Goal: Task Accomplishment & Management: Use online tool/utility

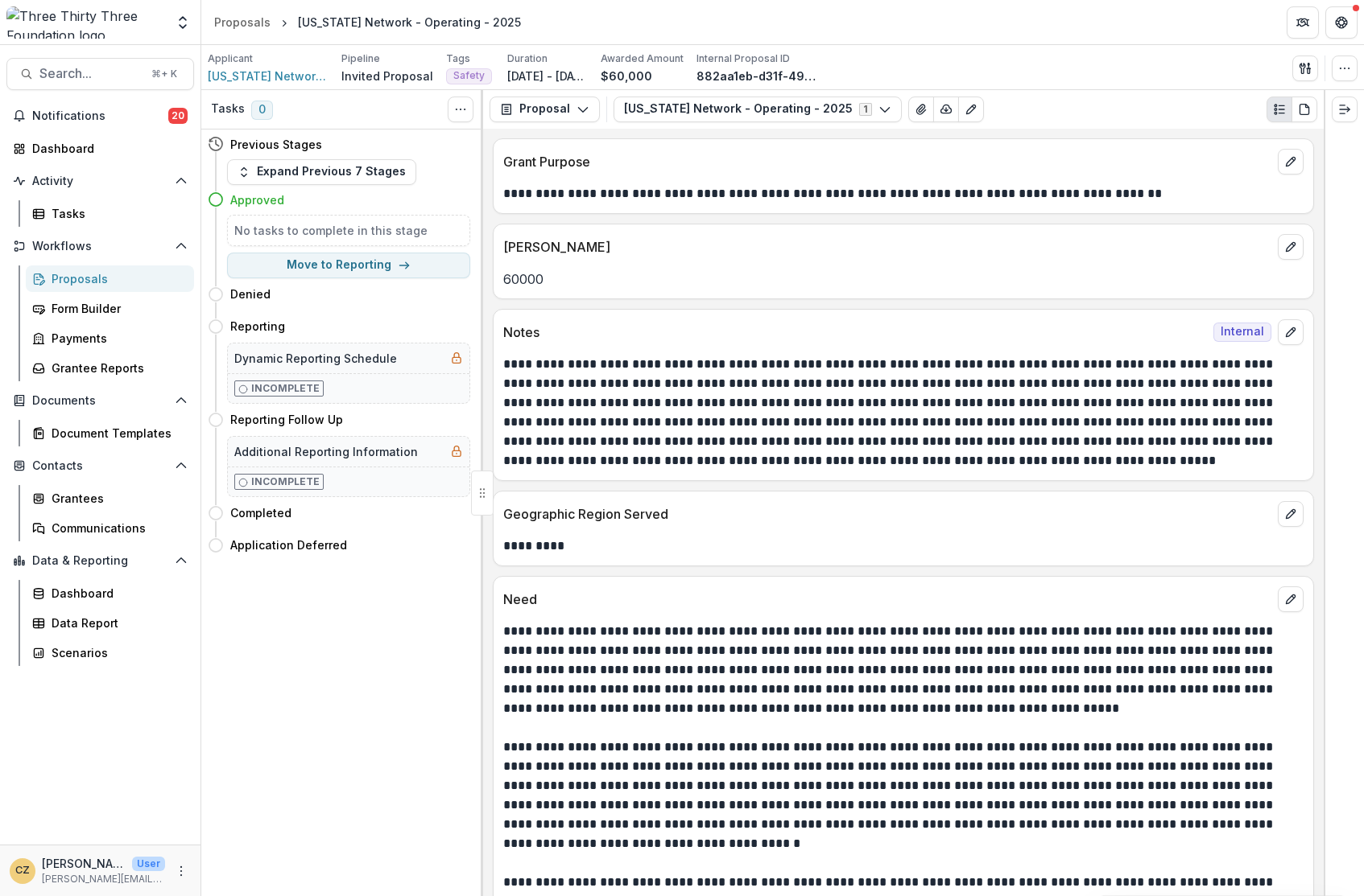
scroll to position [150, 0]
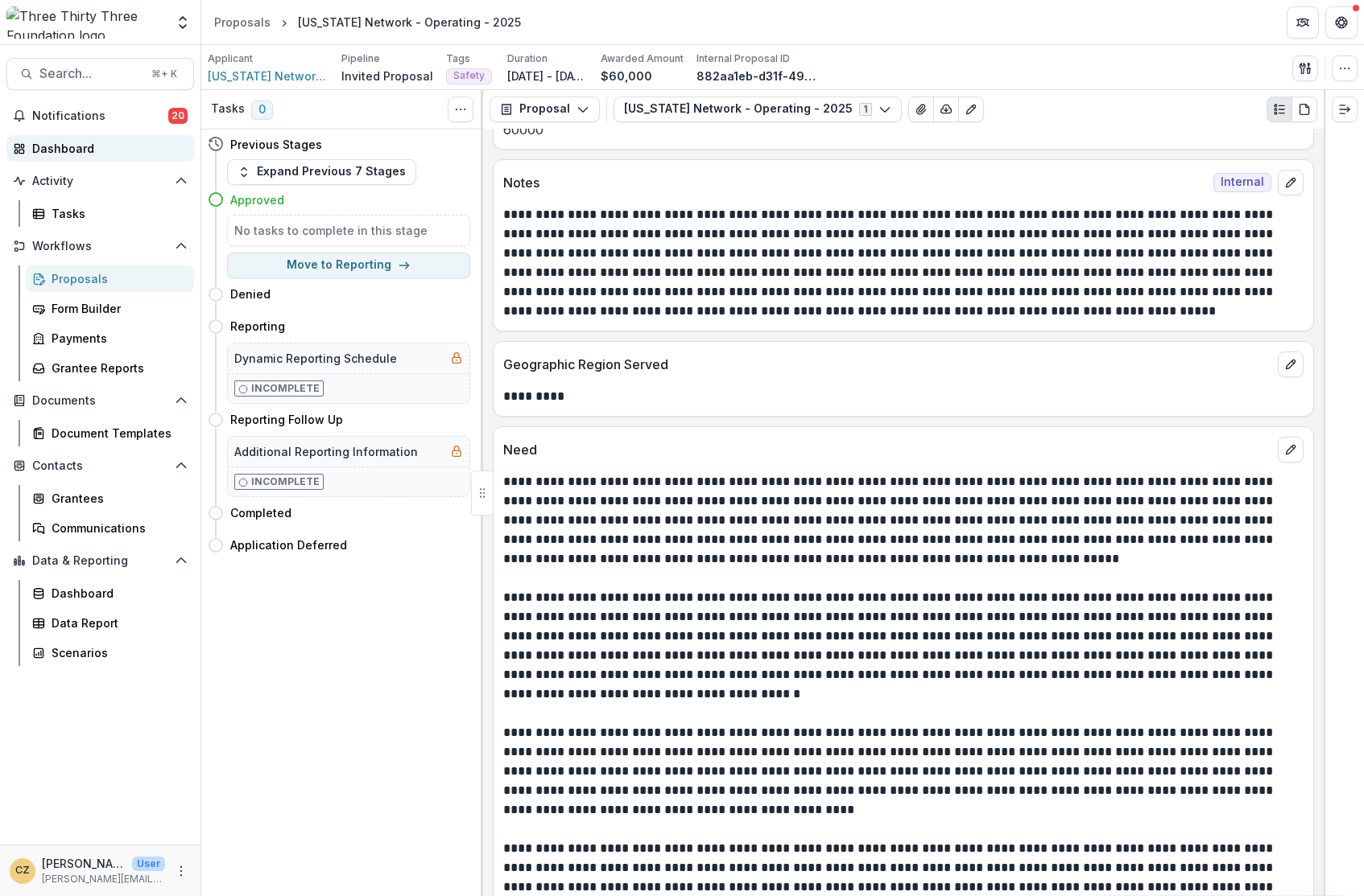
click at [65, 140] on div "Dashboard" at bounding box center [107, 148] width 149 height 17
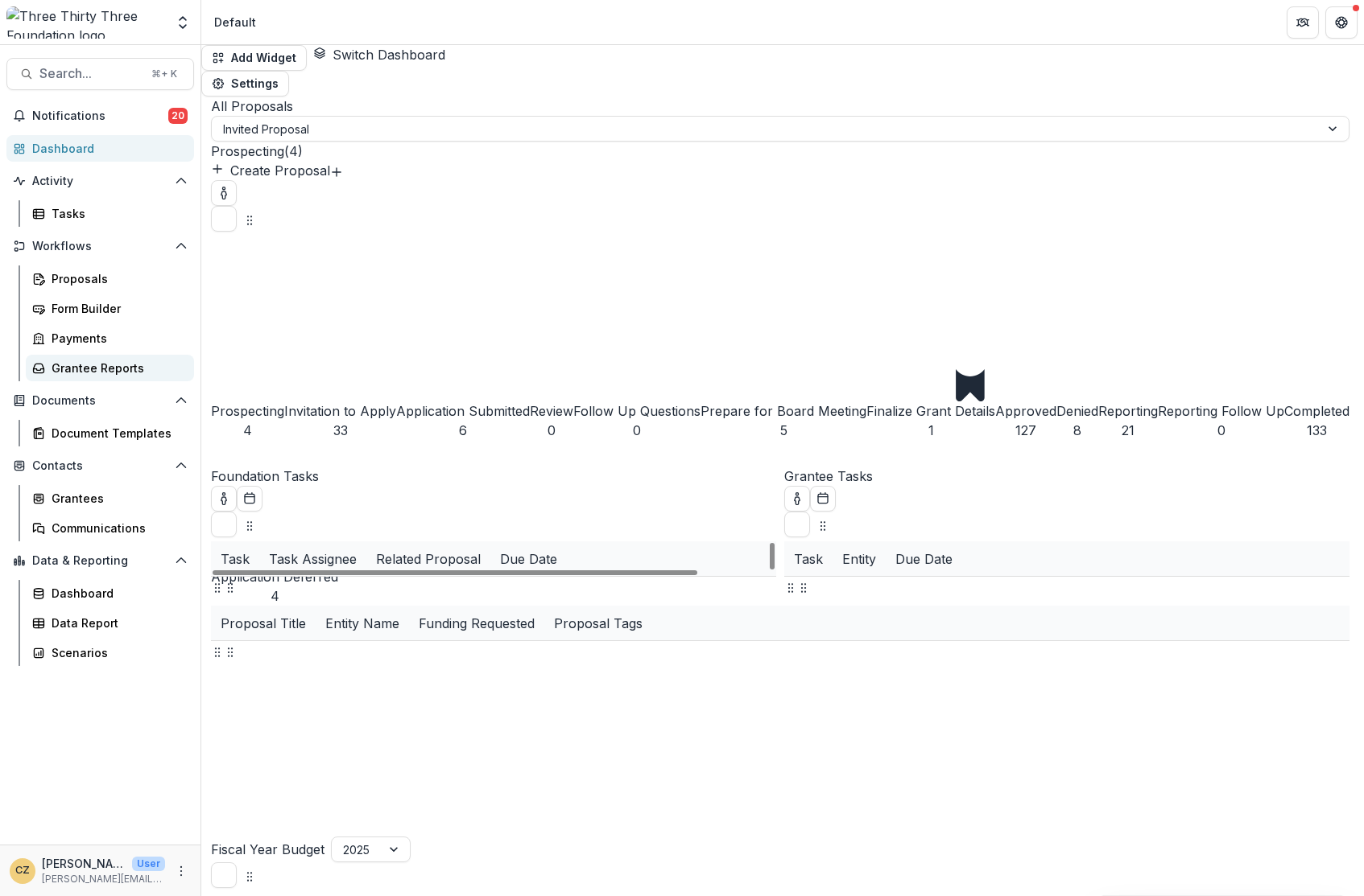
click at [57, 374] on div "Grantee Reports" at bounding box center [116, 368] width 130 height 17
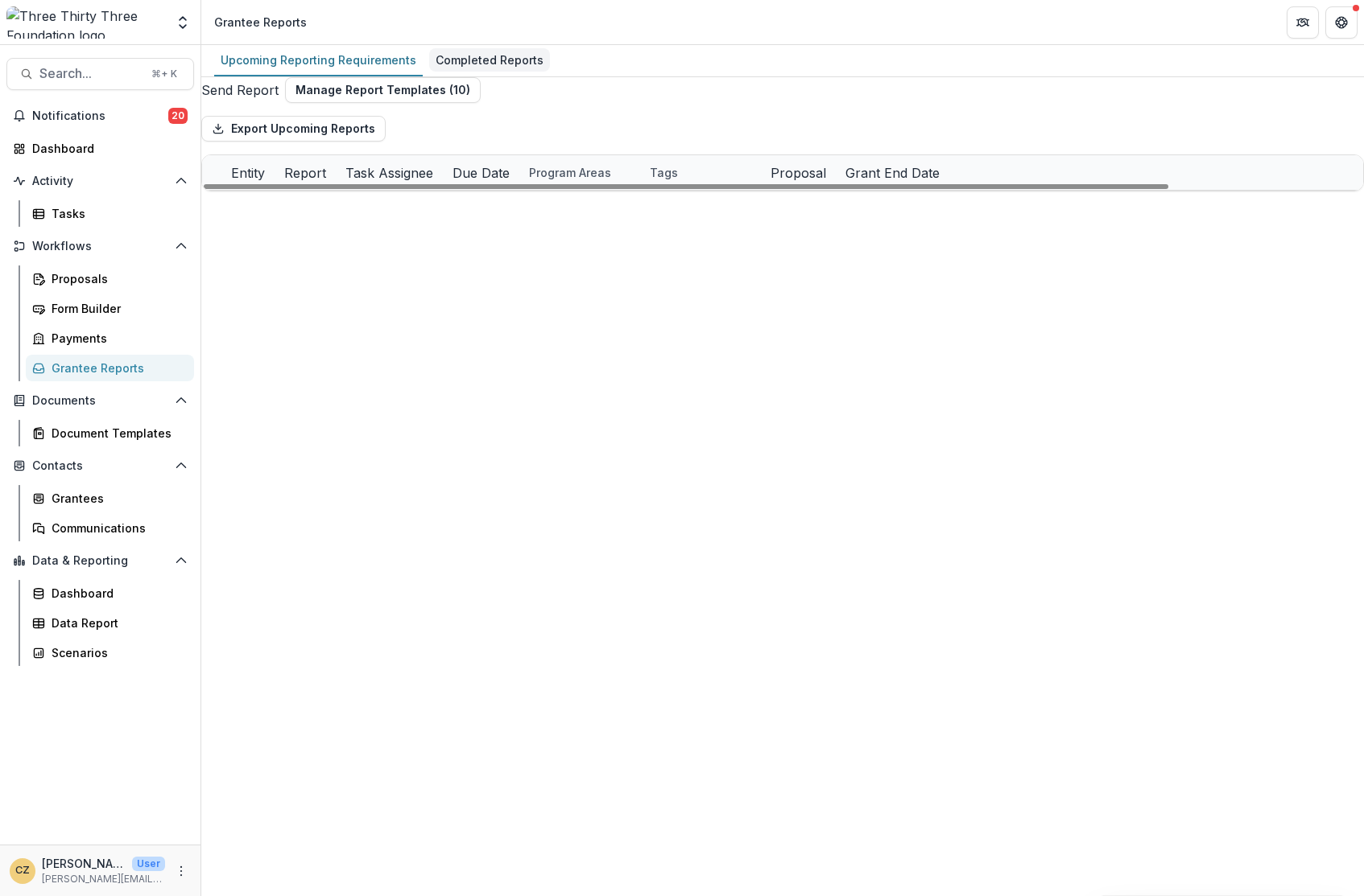
click at [474, 53] on div "Completed Reports" at bounding box center [489, 59] width 121 height 23
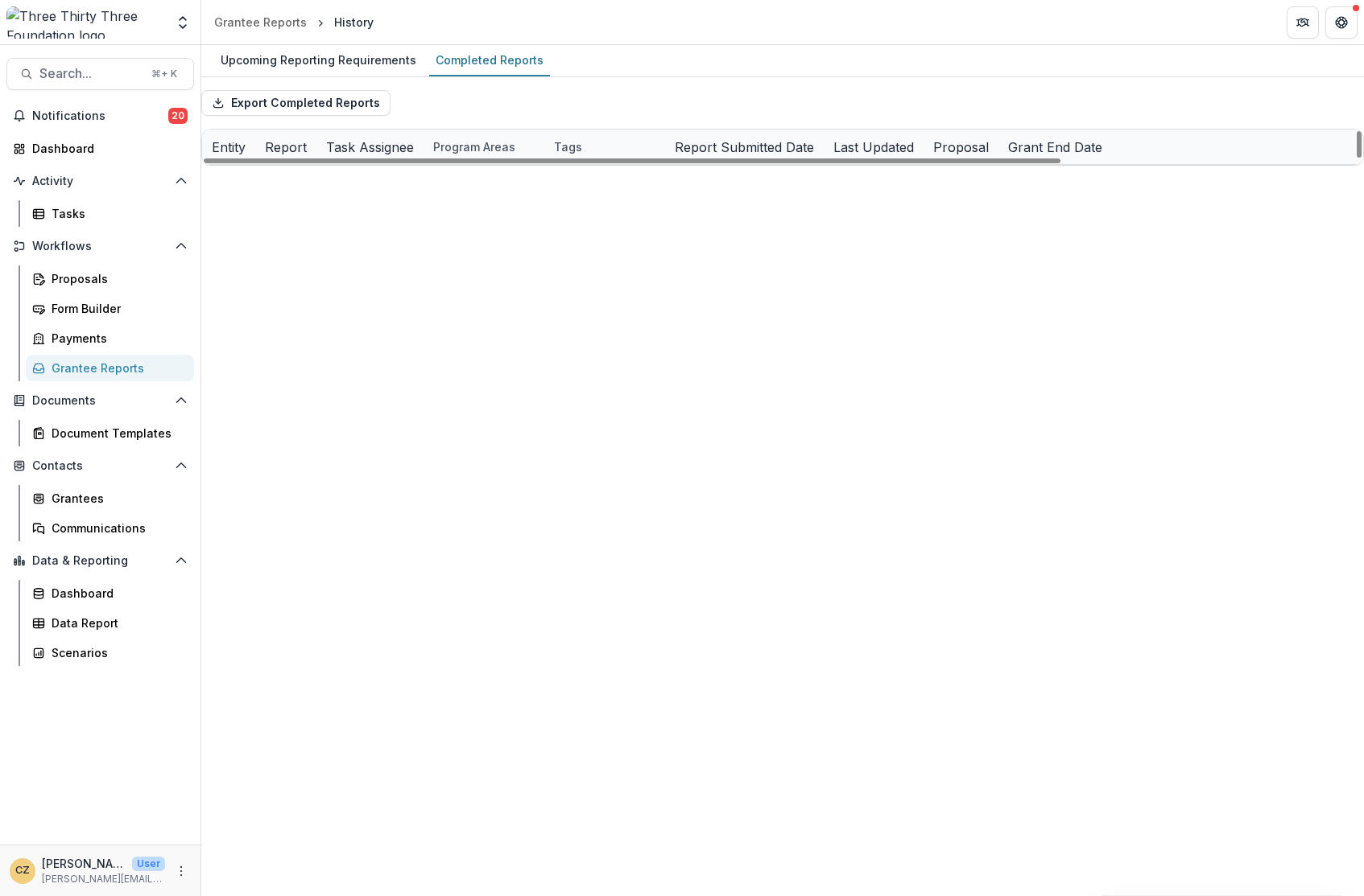
click at [824, 157] on div "Report Submitted Date" at bounding box center [744, 147] width 158 height 19
click at [1062, 188] on input at bounding box center [1079, 190] width 129 height 19
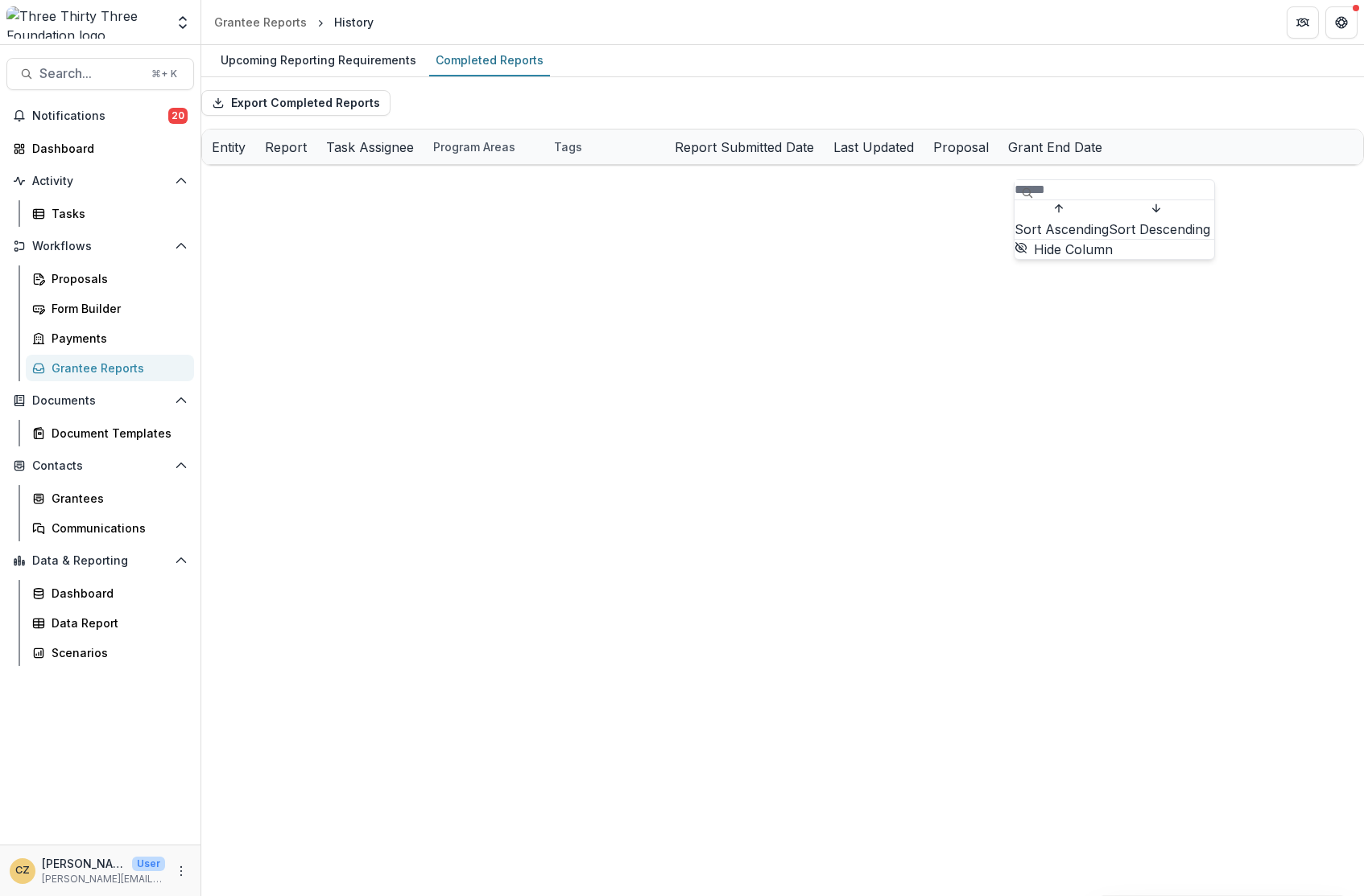
click at [1108, 239] on span "Sort Descending" at bounding box center [1159, 229] width 101 height 19
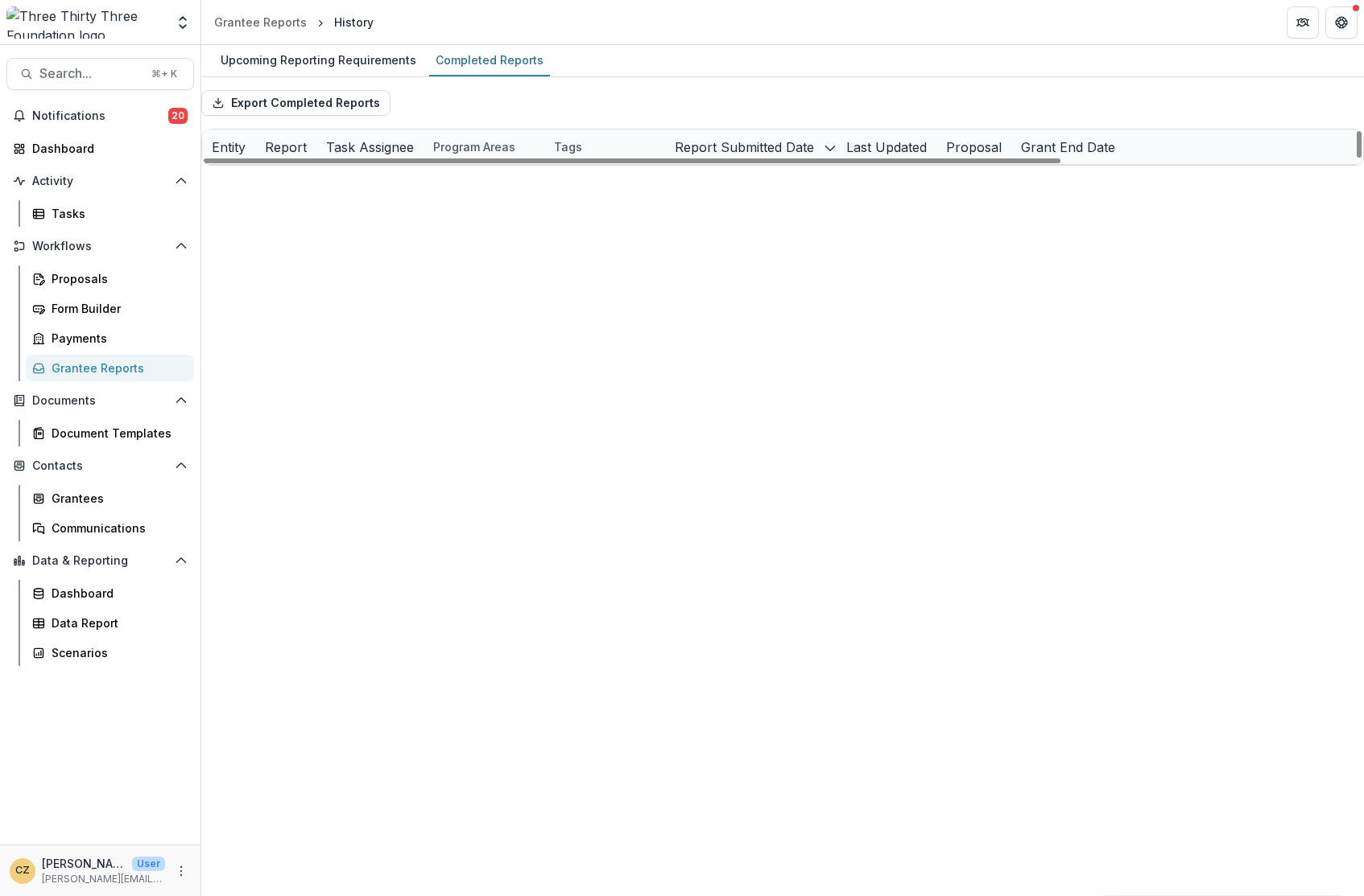
click at [1050, 129] on div "Export Completed Reports" at bounding box center [782, 103] width 1162 height 52
